Goal: Find specific page/section: Find specific page/section

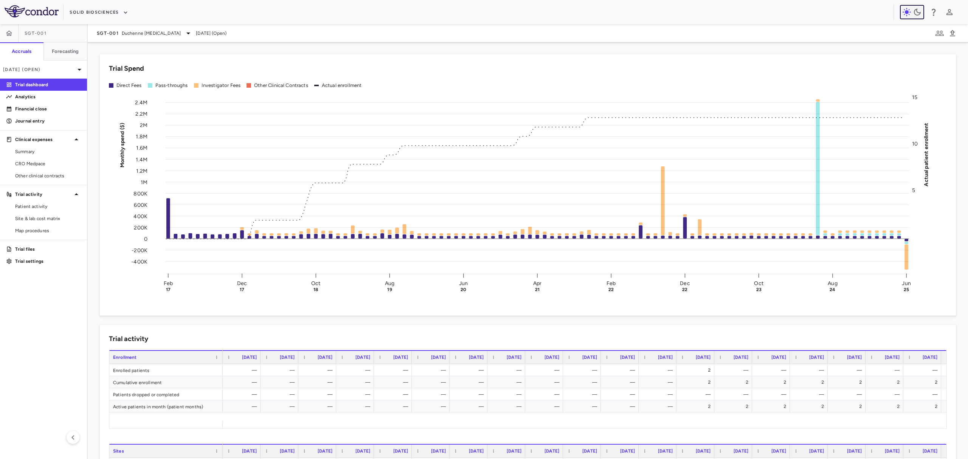
click at [919, 11] on icon "button" at bounding box center [917, 12] width 9 height 9
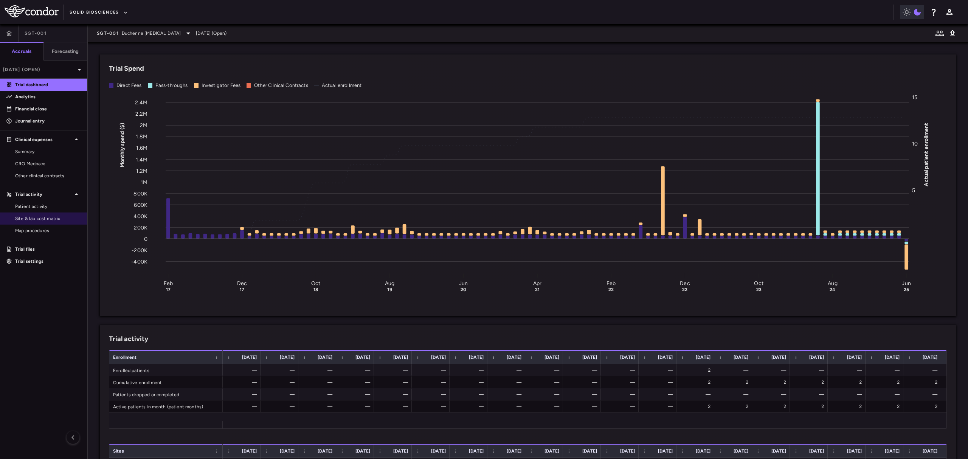
click at [48, 218] on span "Site & lab cost matrix" at bounding box center [48, 218] width 66 height 7
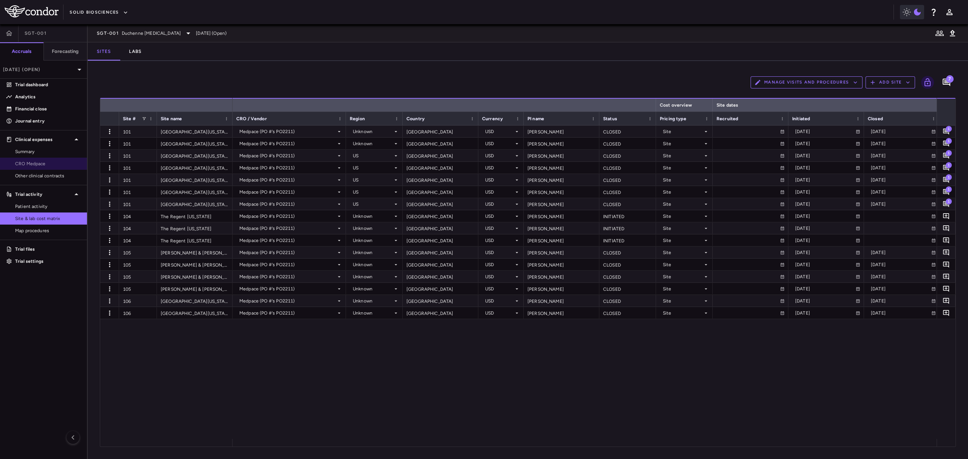
click at [45, 162] on span "CRO Medpace" at bounding box center [48, 163] width 66 height 7
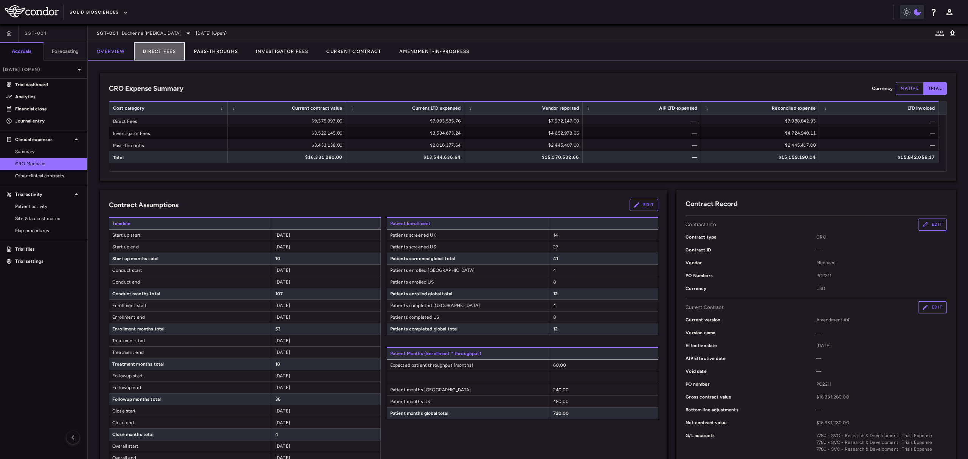
click at [156, 49] on button "Direct Fees" at bounding box center [159, 51] width 51 height 18
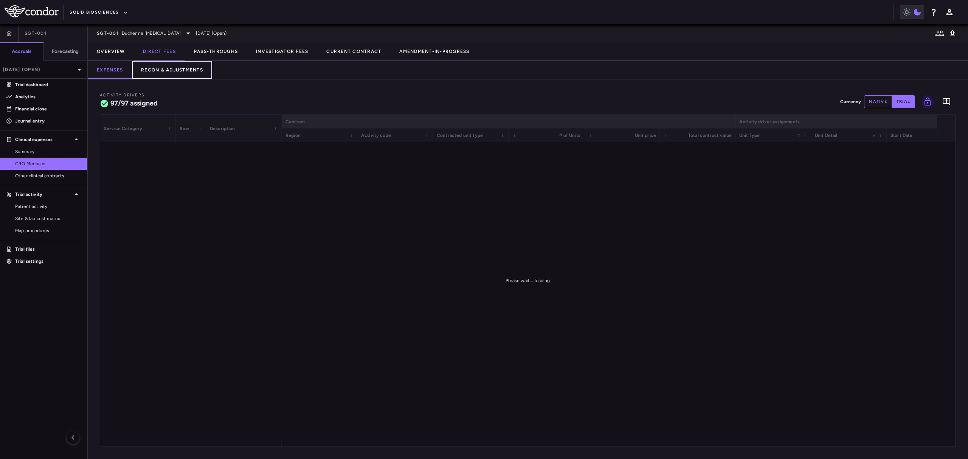
click at [162, 68] on button "Recon & Adjustments" at bounding box center [172, 70] width 80 height 18
